Goal: Information Seeking & Learning: Learn about a topic

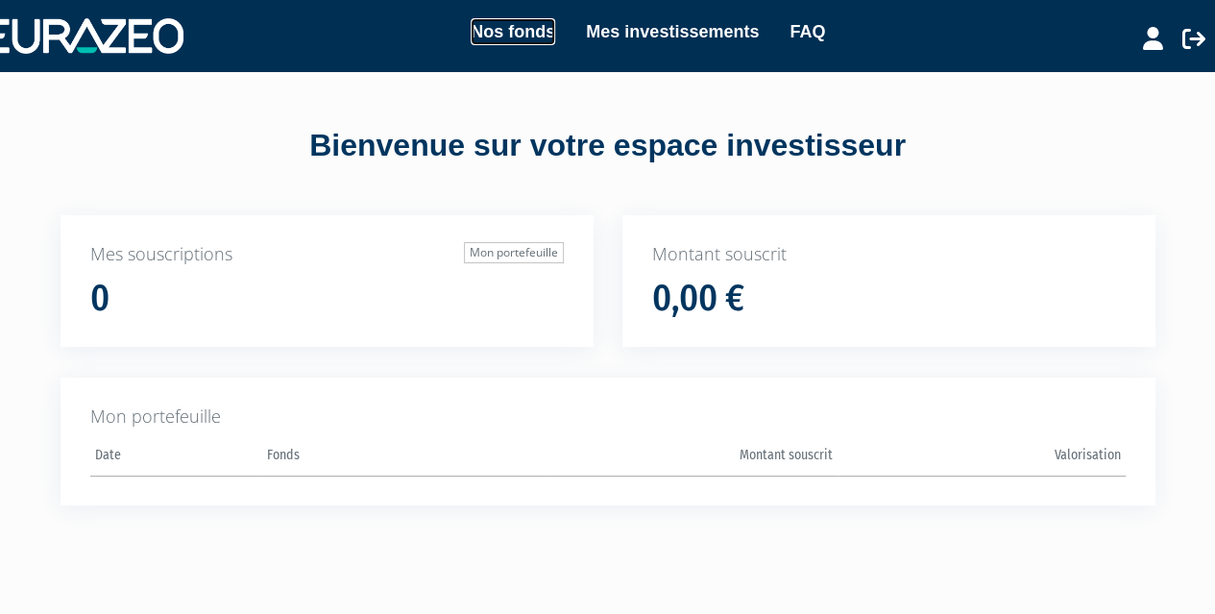
click at [520, 32] on link "Nos fonds" at bounding box center [513, 31] width 85 height 27
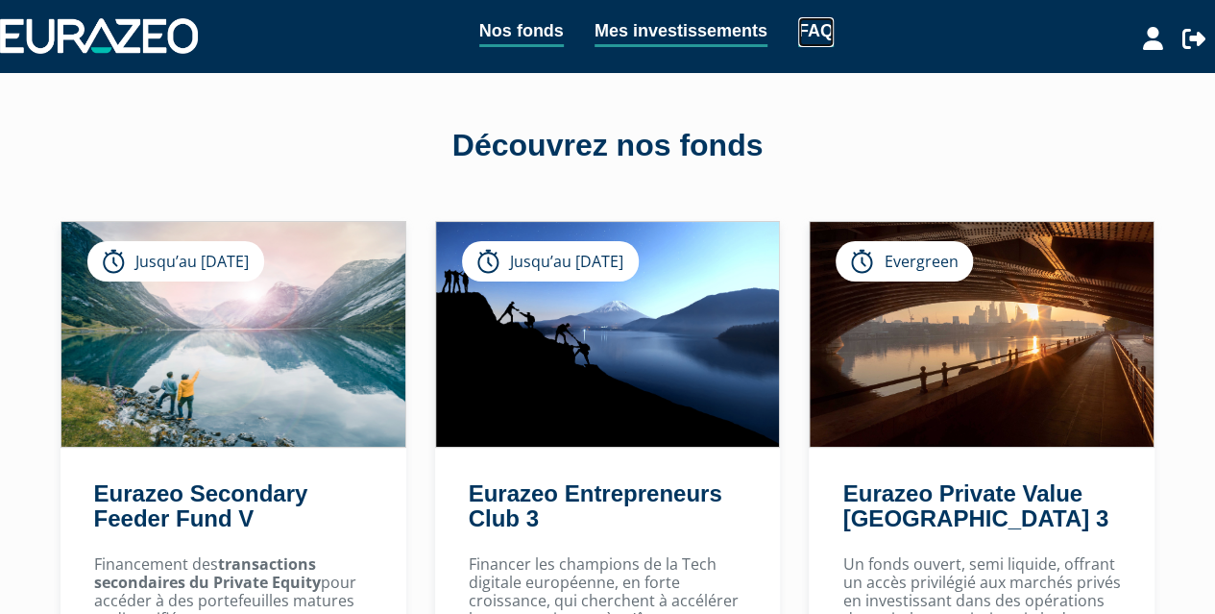
click at [827, 37] on link "FAQ" at bounding box center [816, 32] width 36 height 30
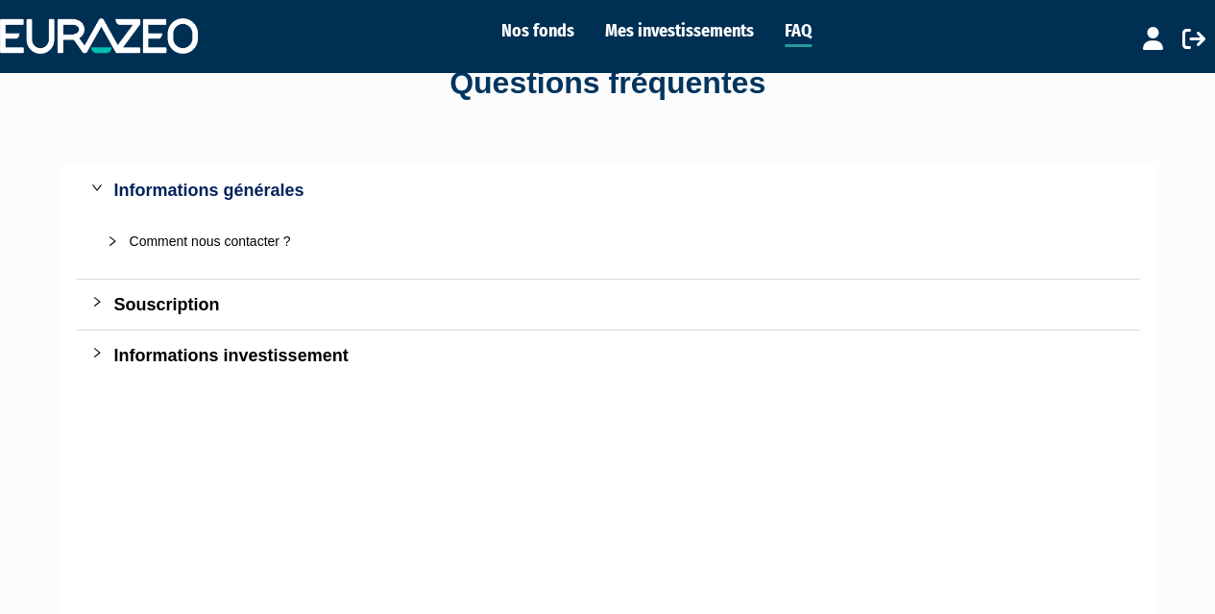
scroll to position [96, 0]
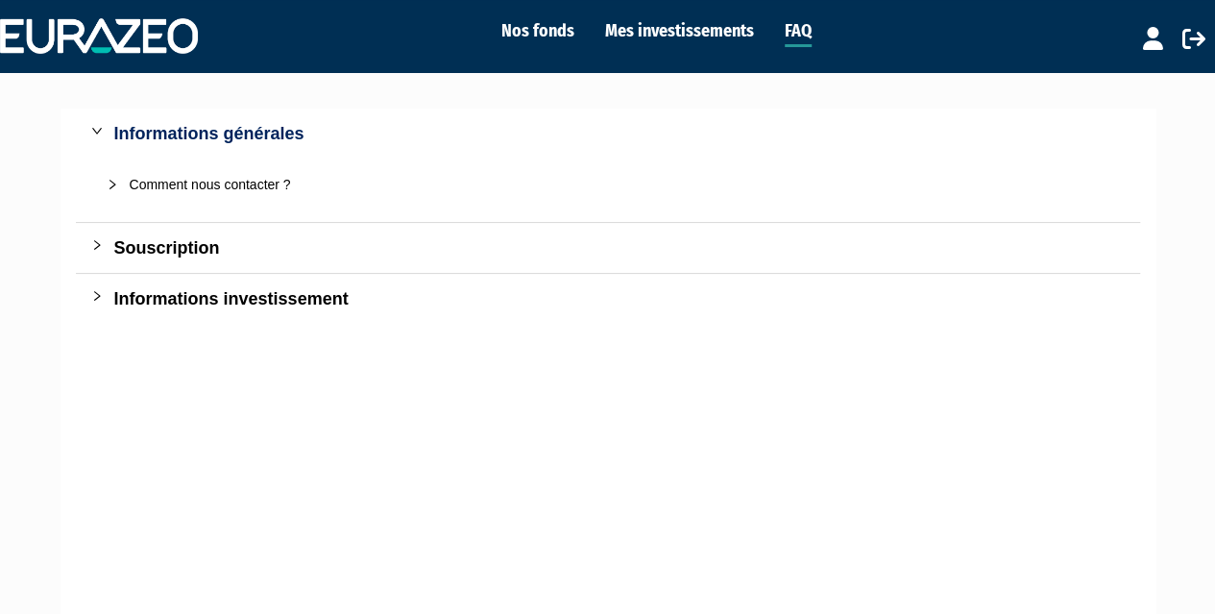
click at [154, 244] on div "Souscription" at bounding box center [619, 247] width 1010 height 27
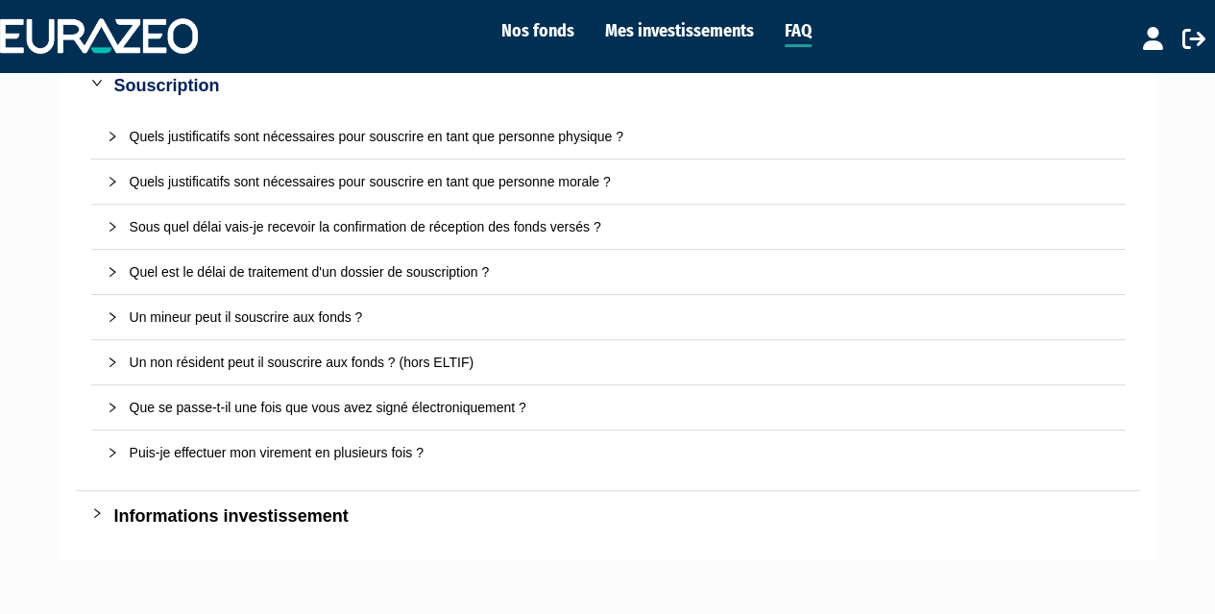
scroll to position [288, 0]
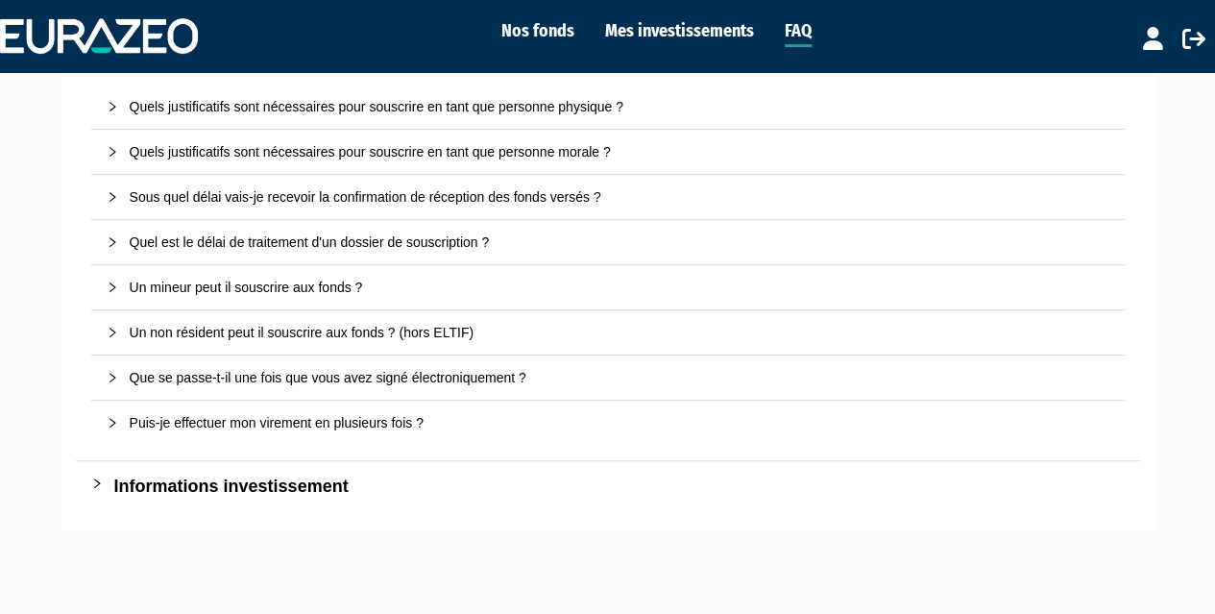
click at [156, 235] on div "Quel est le délai de traitement d'un dossier de souscription ?" at bounding box center [620, 241] width 980 height 21
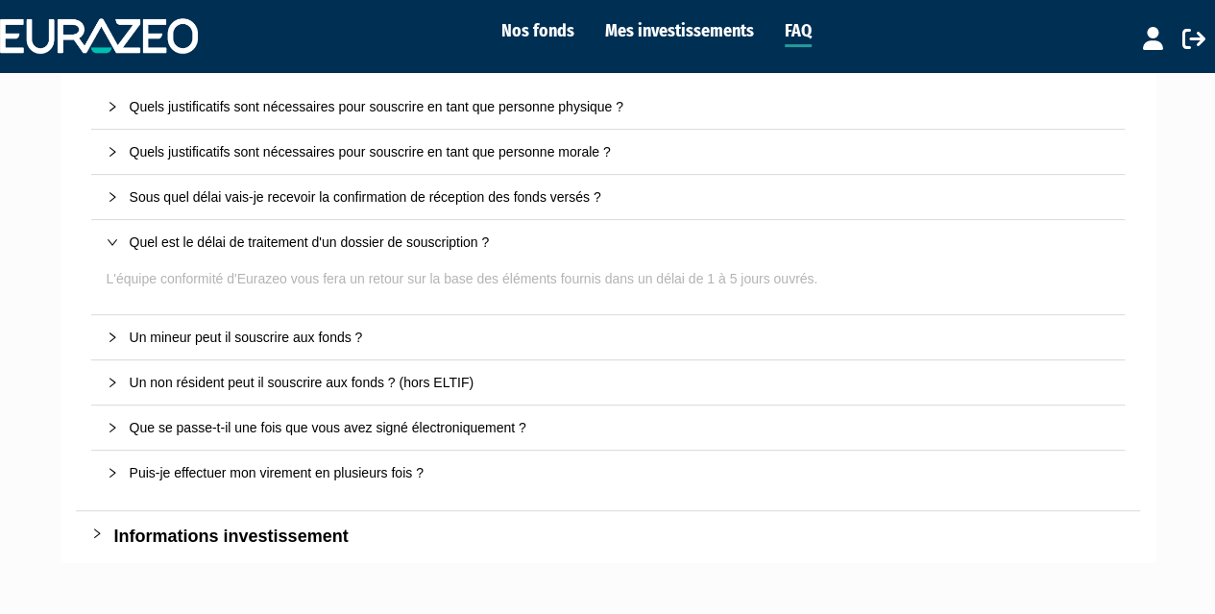
scroll to position [384, 0]
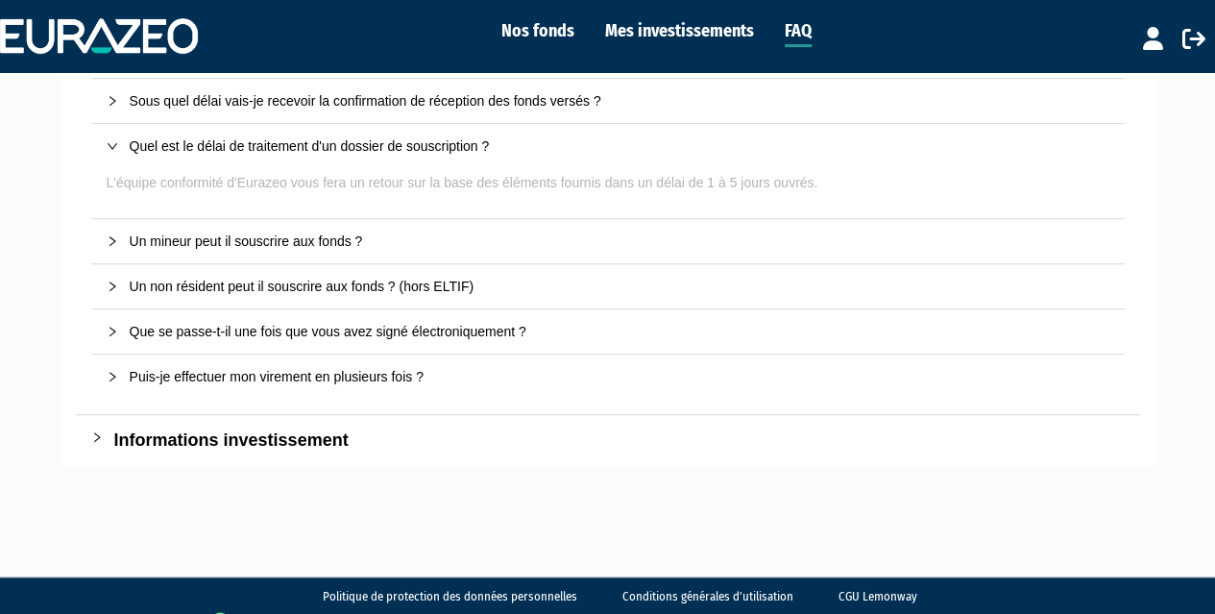
click at [289, 443] on div "Informations investissement" at bounding box center [619, 439] width 1010 height 27
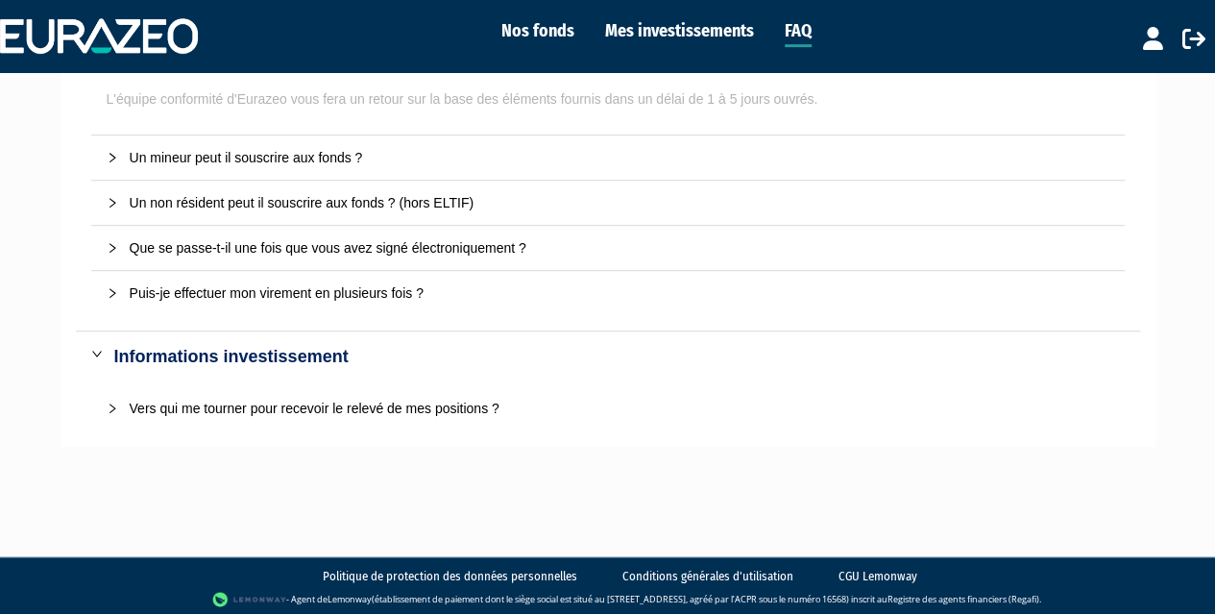
scroll to position [0, 0]
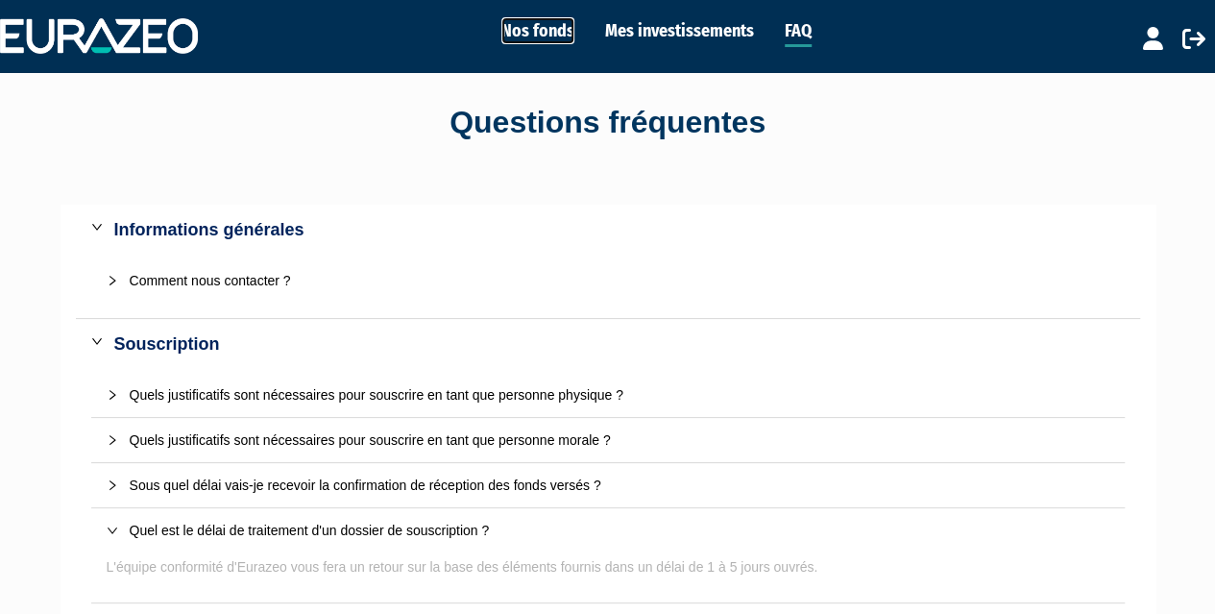
click at [543, 34] on link "Nos fonds" at bounding box center [537, 30] width 73 height 27
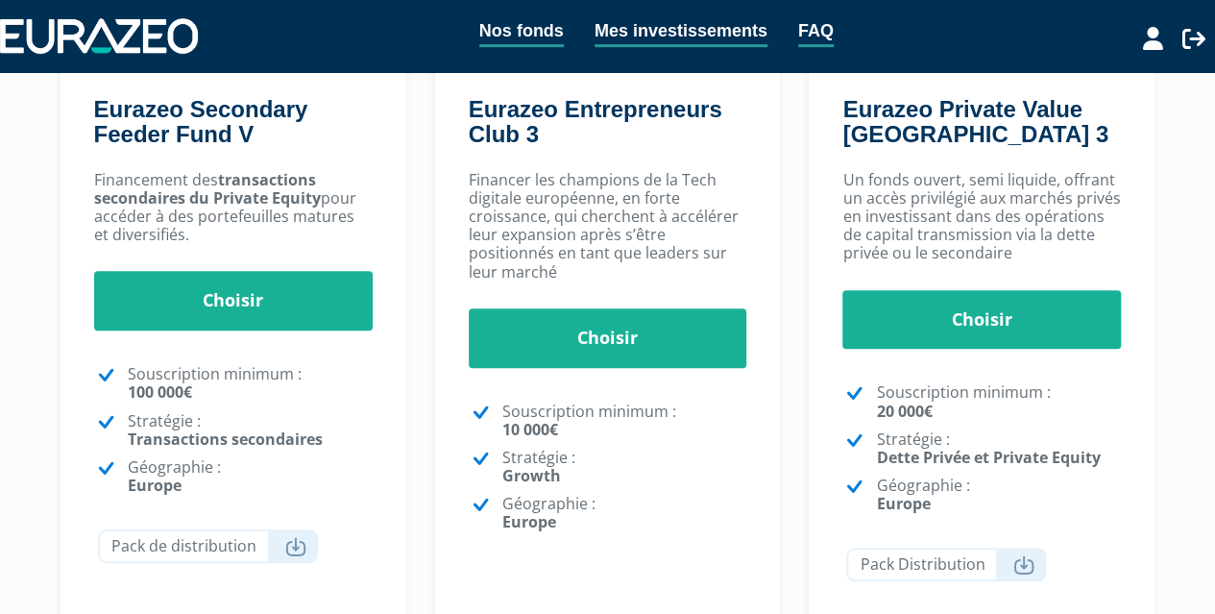
scroll to position [480, 0]
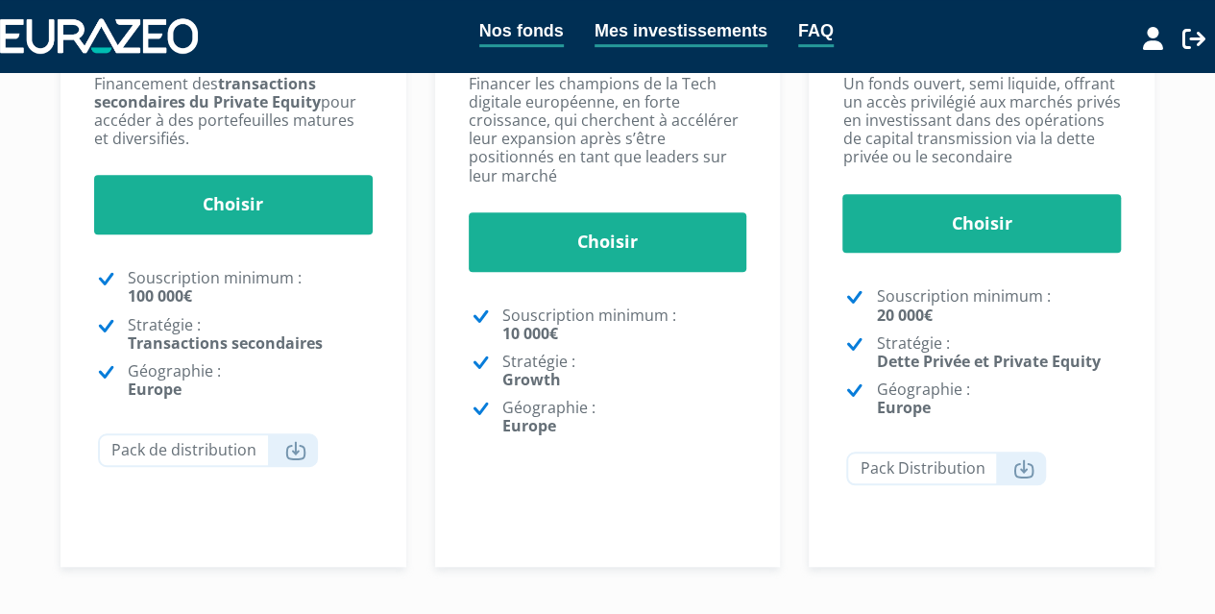
click at [1189, 416] on div "Nos fonds Mes investissements FAQ Déconnexion Nos fonds Mes investissements FAQ…" at bounding box center [607, 91] width 1215 height 1143
click at [1179, 375] on div "Nos fonds Mes investissements FAQ Déconnexion Nos fonds Mes investissements FAQ…" at bounding box center [607, 91] width 1215 height 1143
click at [1176, 378] on div "Nos fonds Mes investissements FAQ Déconnexion Nos fonds Mes investissements FAQ…" at bounding box center [607, 91] width 1215 height 1143
click at [1175, 397] on div "Nos fonds Mes investissements FAQ Déconnexion Nos fonds Mes investissements FAQ…" at bounding box center [607, 91] width 1215 height 1143
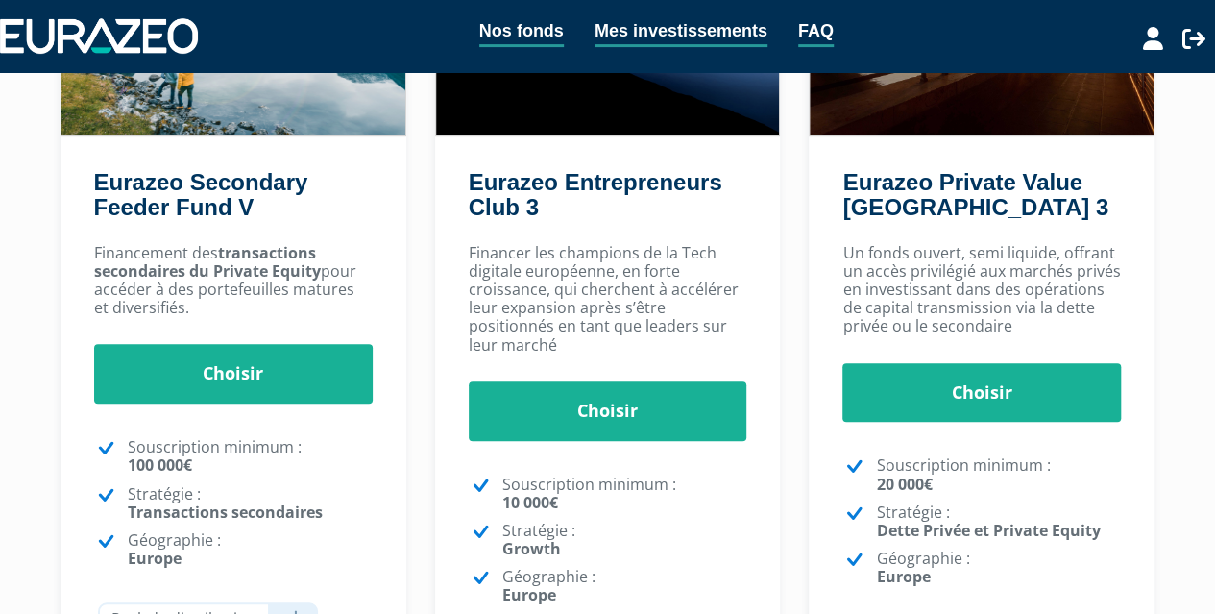
scroll to position [96, 0]
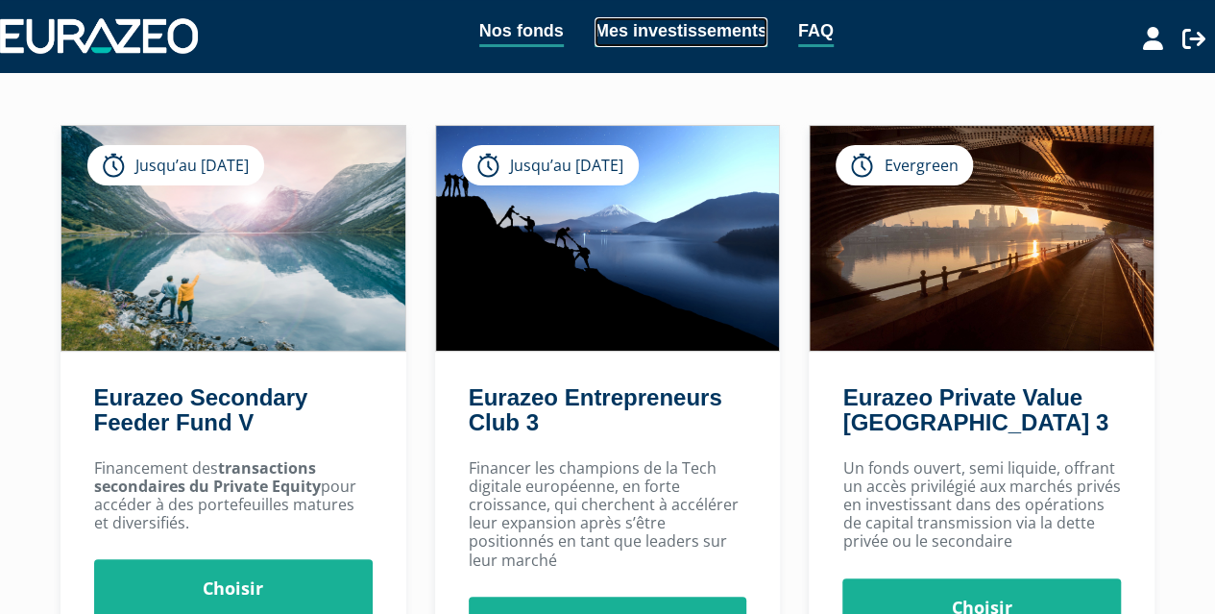
click at [718, 32] on link "Mes investissements" at bounding box center [680, 32] width 173 height 30
